Goal: Information Seeking & Learning: Learn about a topic

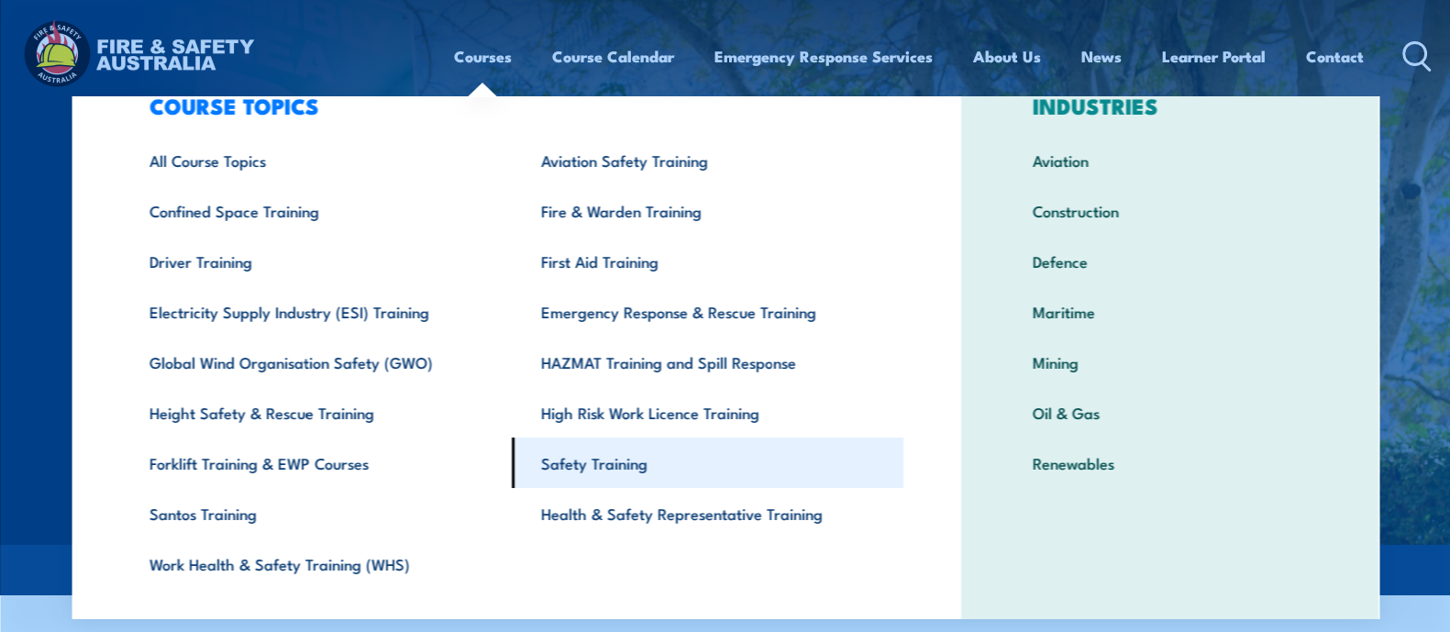
scroll to position [61, 0]
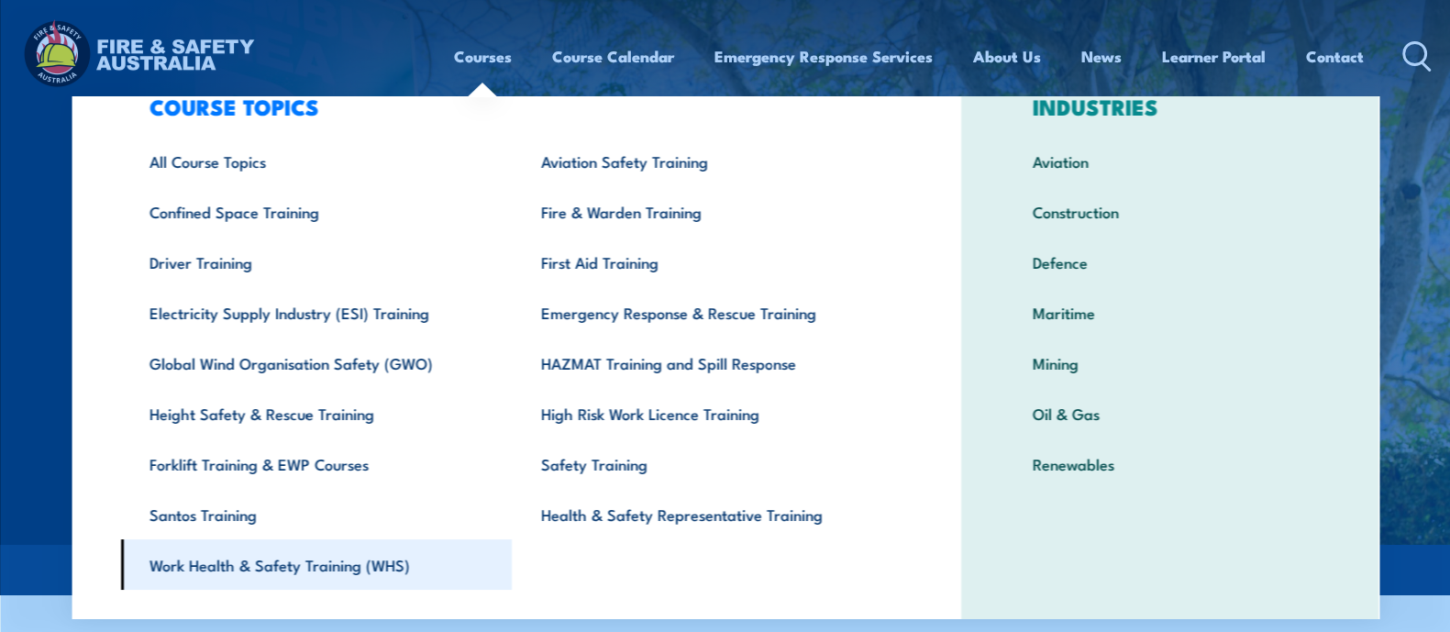
click at [326, 561] on link "Work Health & Safety Training (WHS)" at bounding box center [316, 564] width 392 height 50
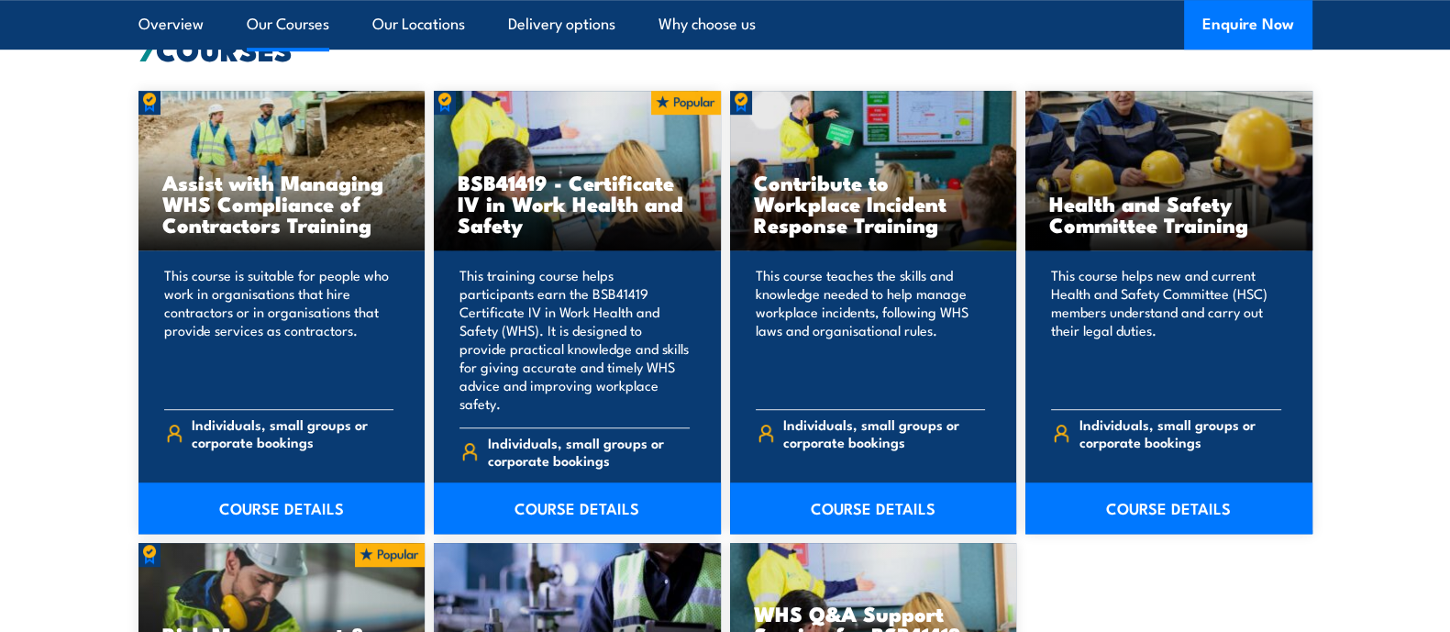
scroll to position [1471, 0]
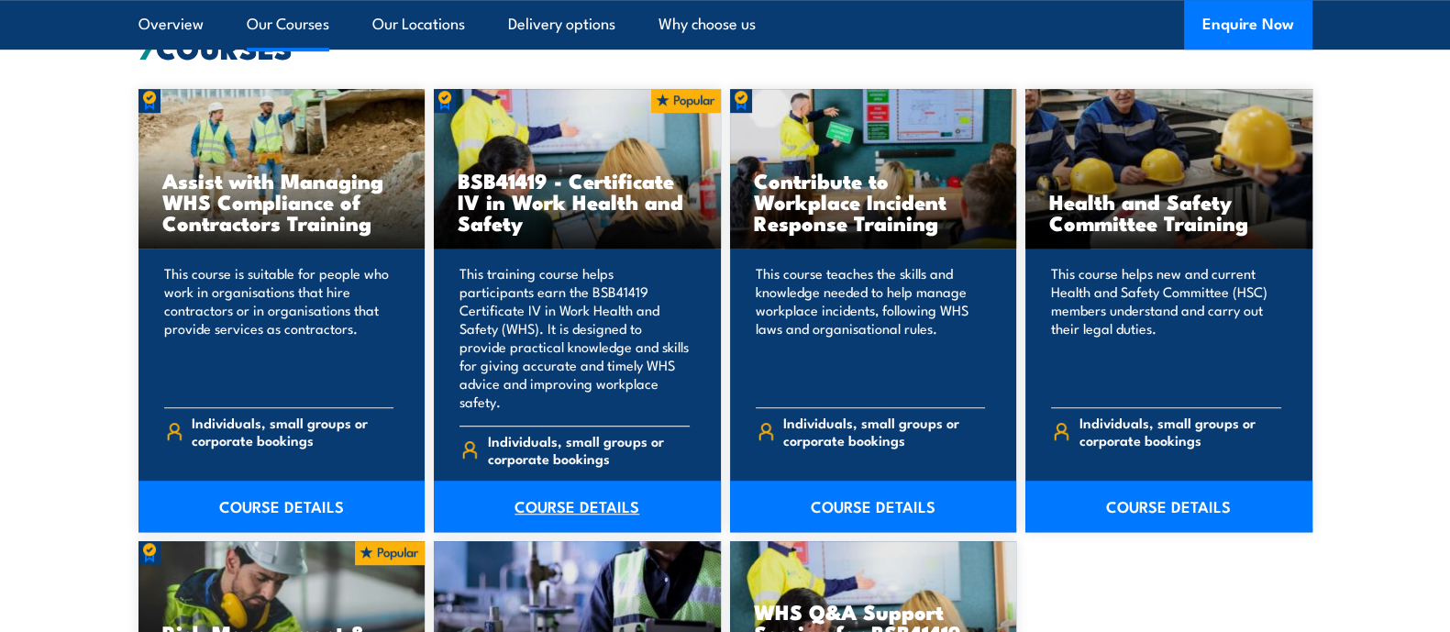
click at [578, 484] on link "COURSE DETAILS" at bounding box center [577, 505] width 287 height 51
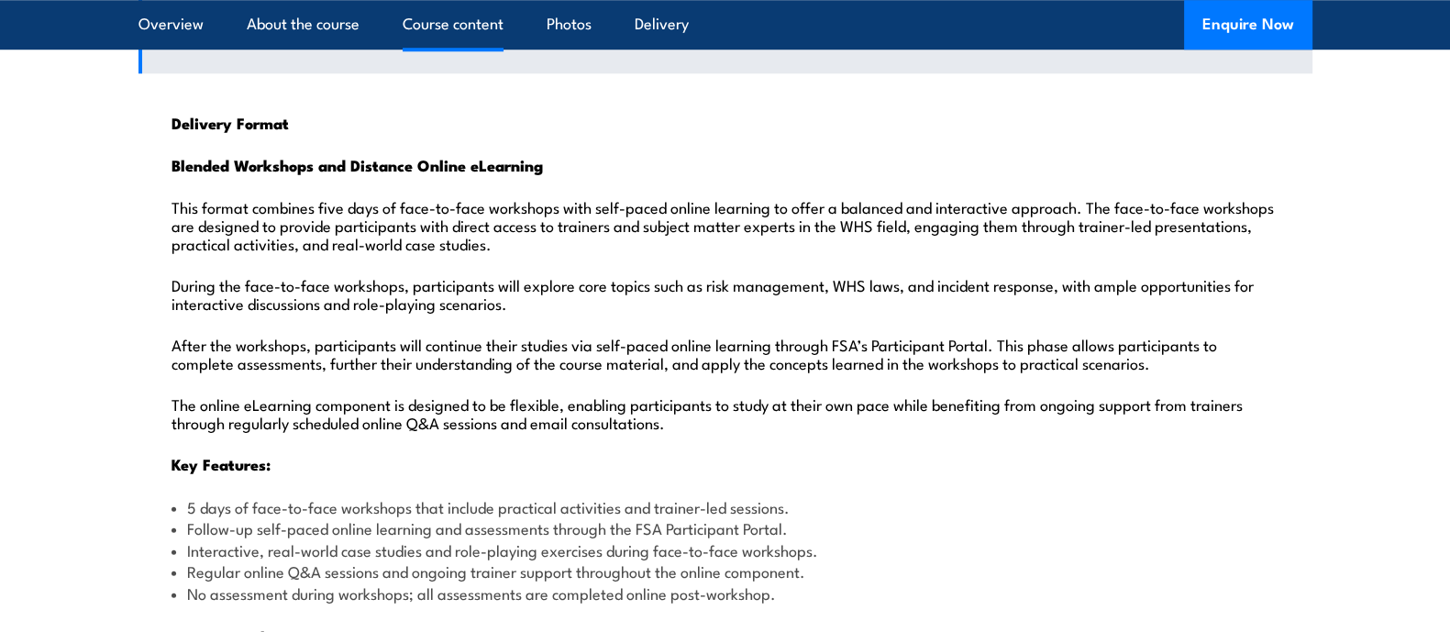
scroll to position [1851, 0]
